Goal: Task Accomplishment & Management: Use online tool/utility

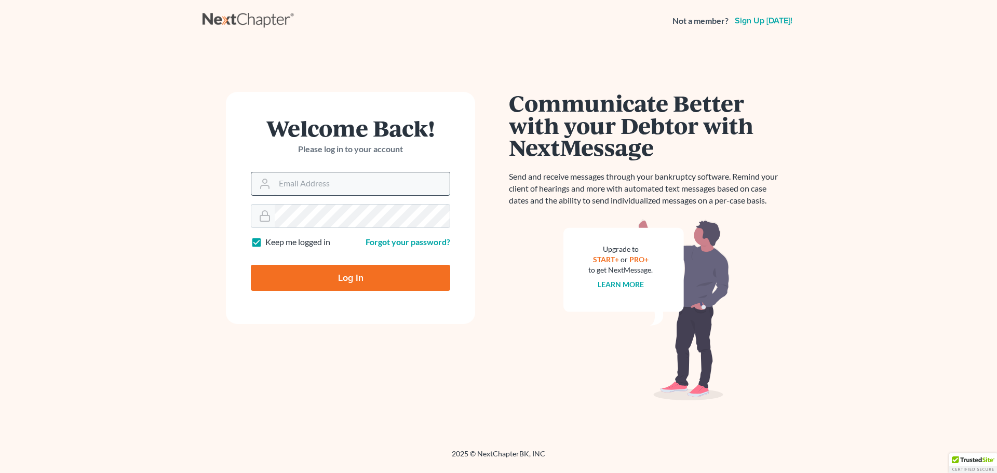
click at [365, 182] on input "Email Address" at bounding box center [362, 183] width 175 height 23
type input "[EMAIL_ADDRESS][DOMAIN_NAME]"
click at [400, 275] on input "Log In" at bounding box center [350, 278] width 199 height 26
type input "Thinking..."
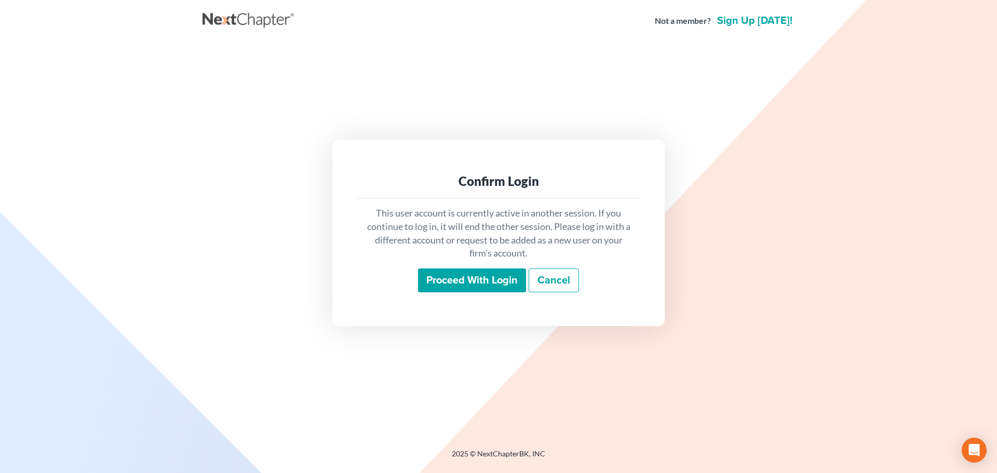
click at [459, 281] on input "Proceed with login" at bounding box center [472, 280] width 108 height 24
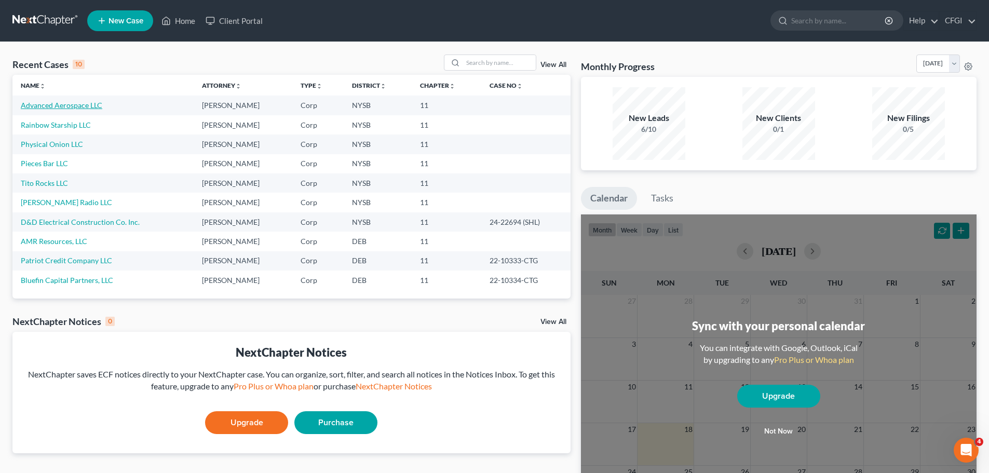
click at [77, 104] on link "Advanced Aerospace LLC" at bounding box center [61, 105] width 81 height 9
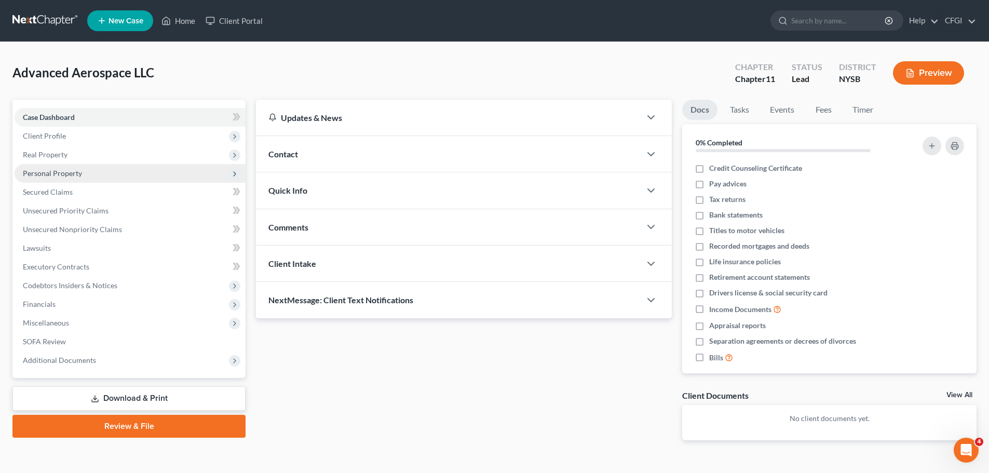
click at [85, 174] on span "Personal Property" at bounding box center [130, 173] width 231 height 19
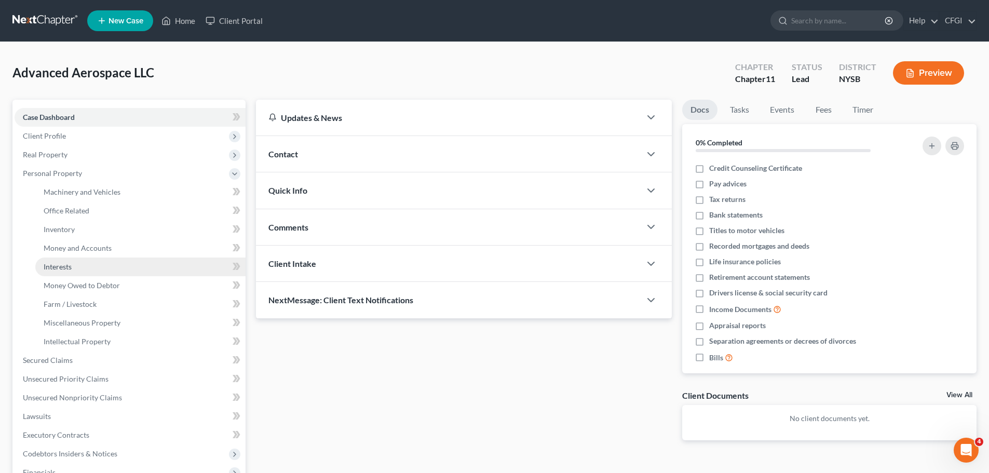
click at [74, 265] on link "Interests" at bounding box center [140, 266] width 210 height 19
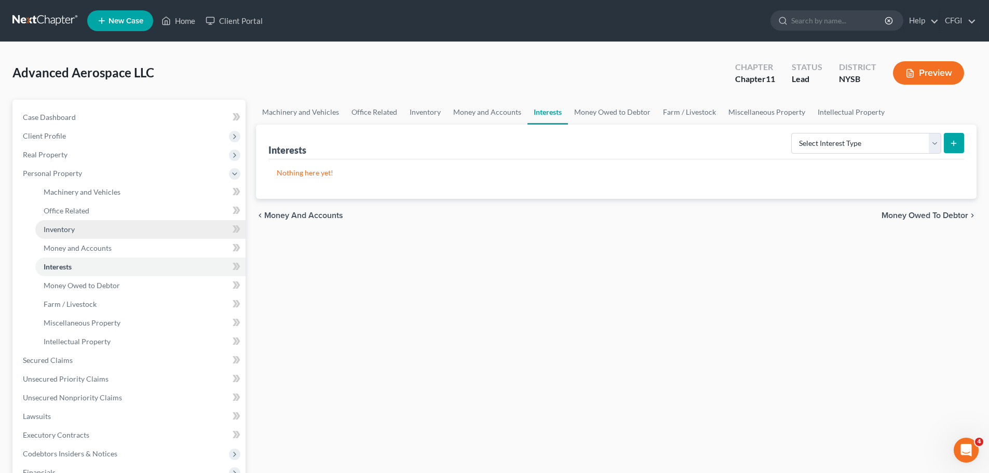
click at [79, 233] on link "Inventory" at bounding box center [140, 229] width 210 height 19
